Goal: Navigation & Orientation: Find specific page/section

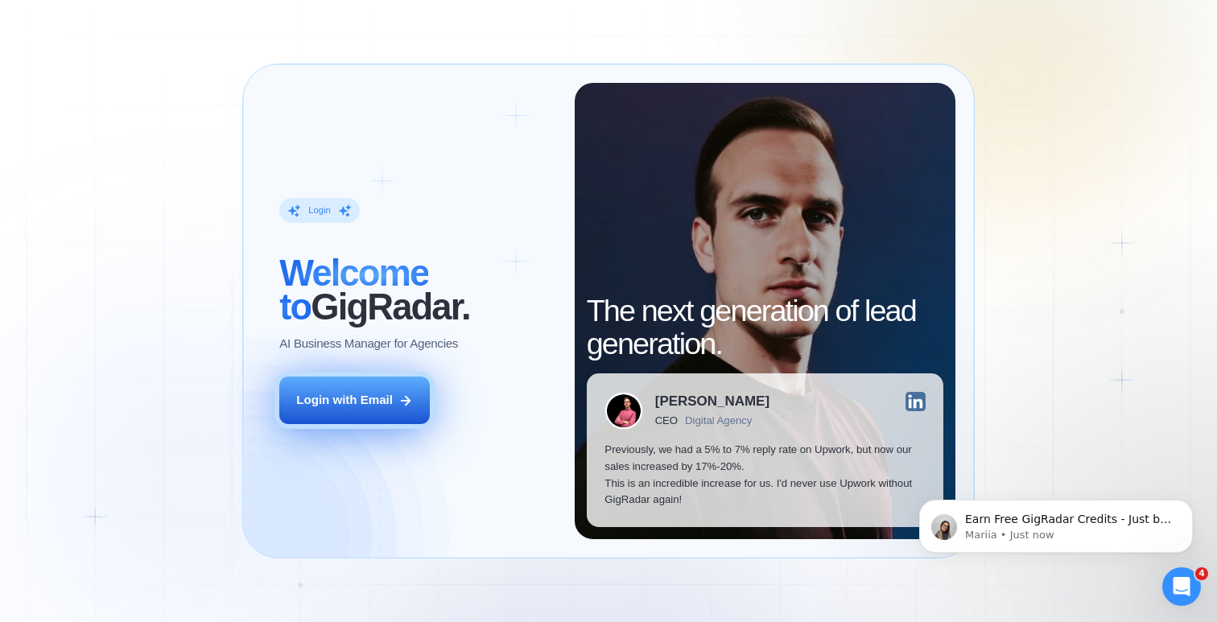
click at [320, 400] on div "Login with Email" at bounding box center [344, 400] width 97 height 17
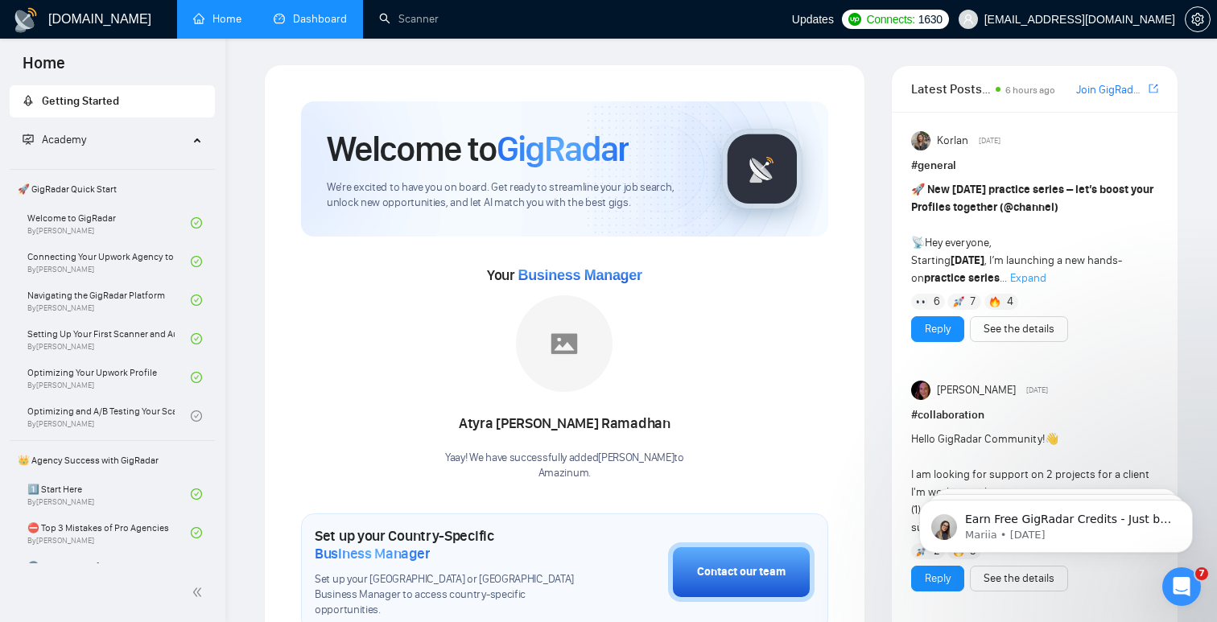
click at [311, 26] on link "Dashboard" at bounding box center [310, 19] width 73 height 14
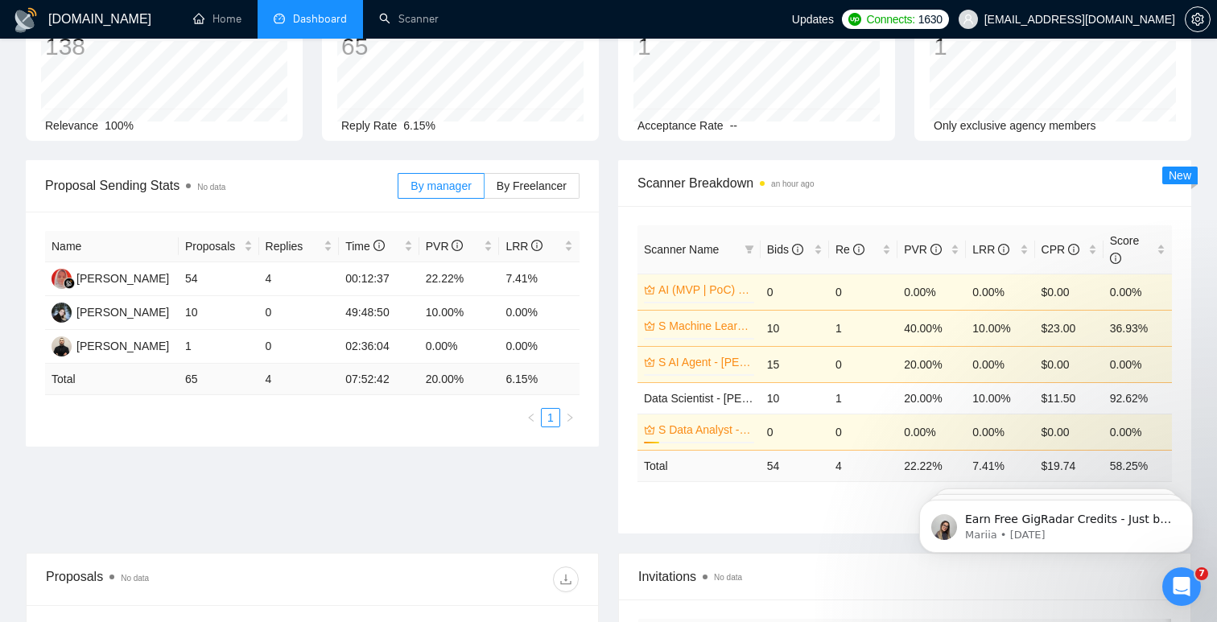
scroll to position [110, 0]
